Goal: Task Accomplishment & Management: Complete application form

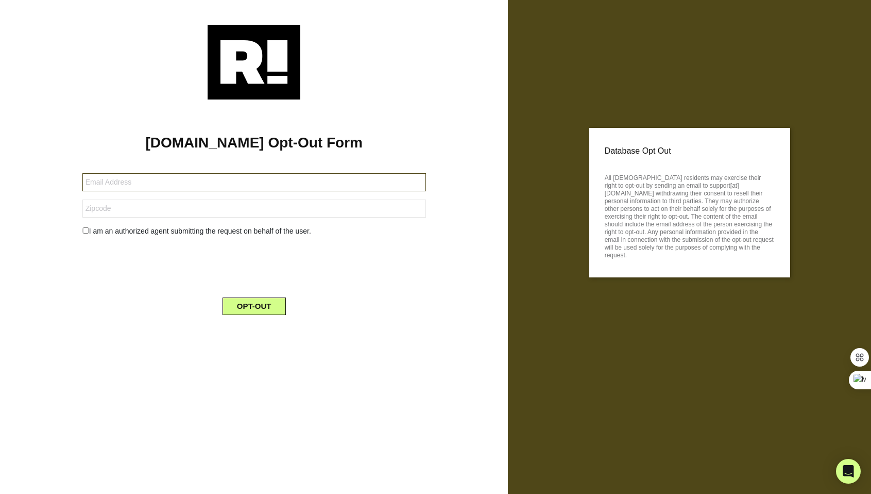
click at [230, 177] on input "text" at bounding box center [254, 182] width 344 height 18
type input "[EMAIL_ADDRESS][DOMAIN_NAME]"
type input "94005"
click at [81, 234] on div "I am an authorized agent submitting the request on behalf of the user." at bounding box center [254, 231] width 359 height 11
click at [86, 230] on input "checkbox" at bounding box center [85, 230] width 7 height 6
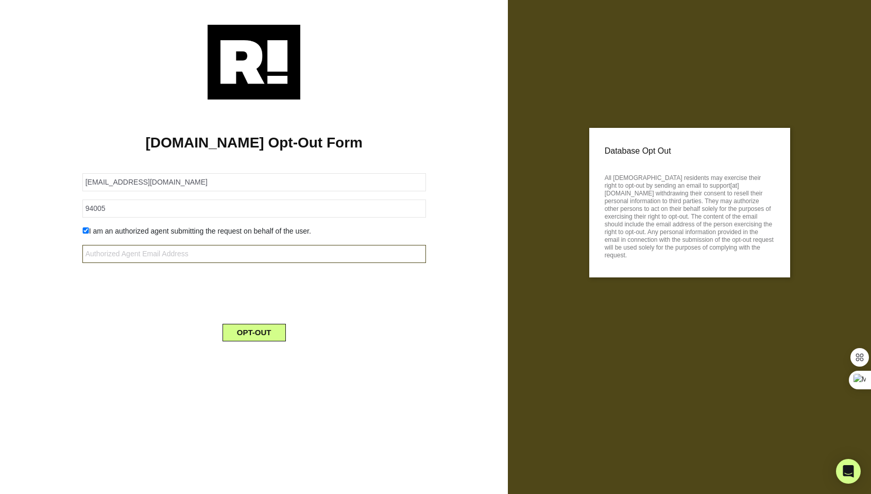
click at [155, 259] on input "text" at bounding box center [254, 254] width 344 height 18
click at [87, 230] on input "checkbox" at bounding box center [85, 230] width 7 height 6
checkbox input "false"
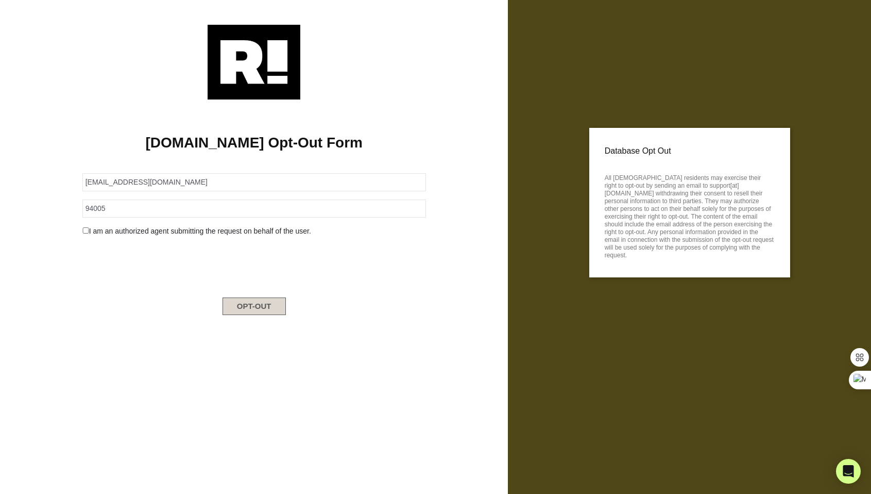
click at [272, 308] on button "OPT-OUT" at bounding box center [254, 306] width 63 height 18
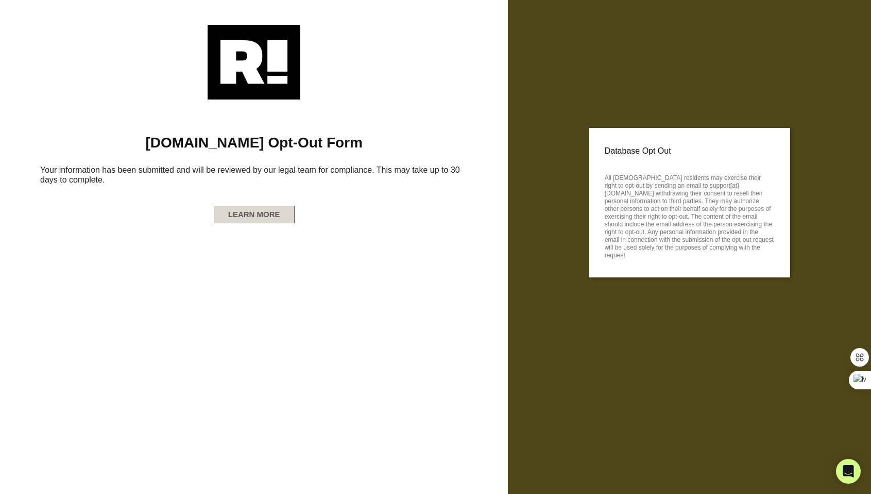
click at [229, 214] on button "LEARN MORE" at bounding box center [254, 215] width 81 height 18
